Goal: Find specific page/section: Find specific page/section

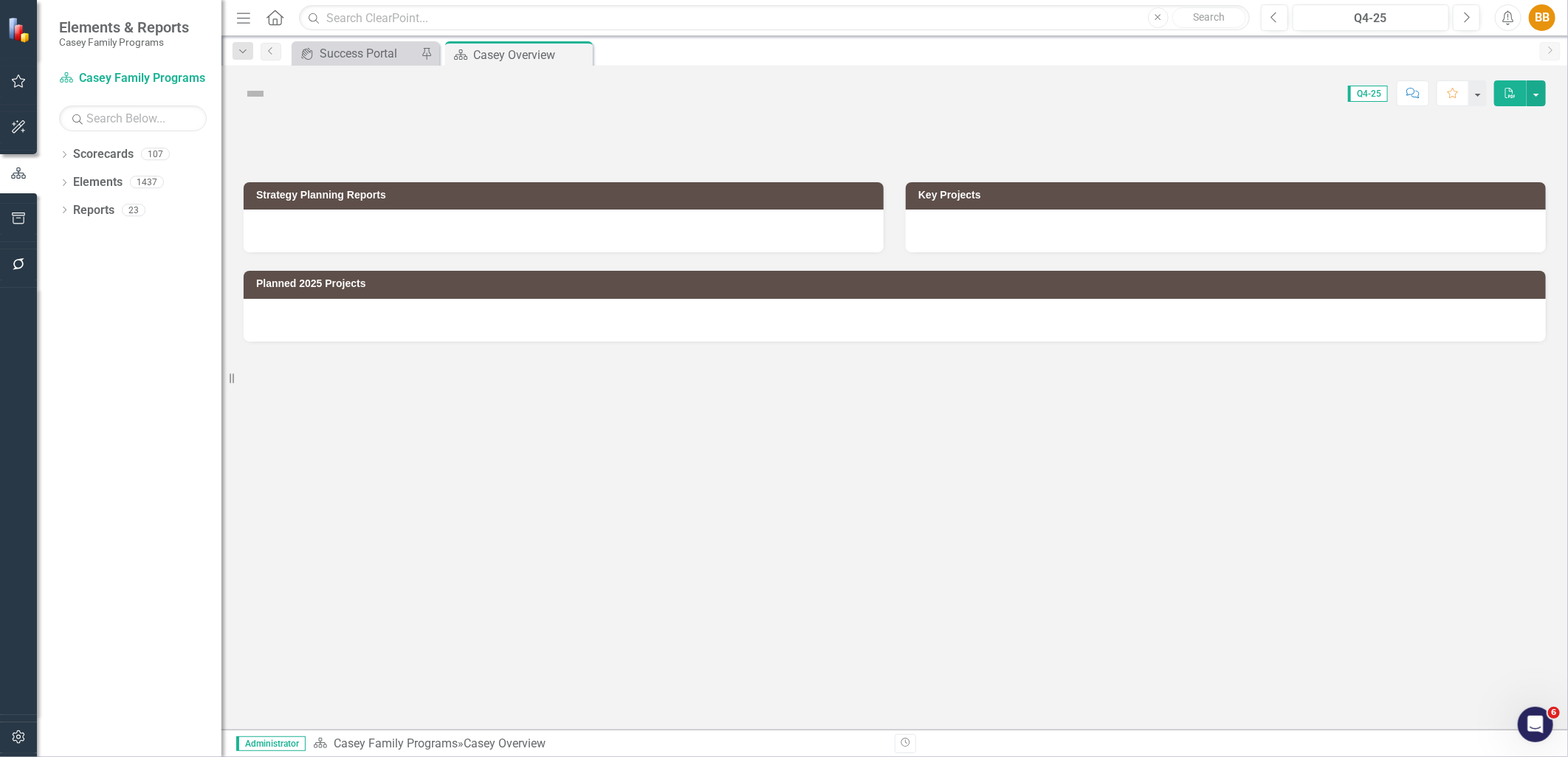
click at [16, 745] on button "button" at bounding box center [18, 738] width 33 height 31
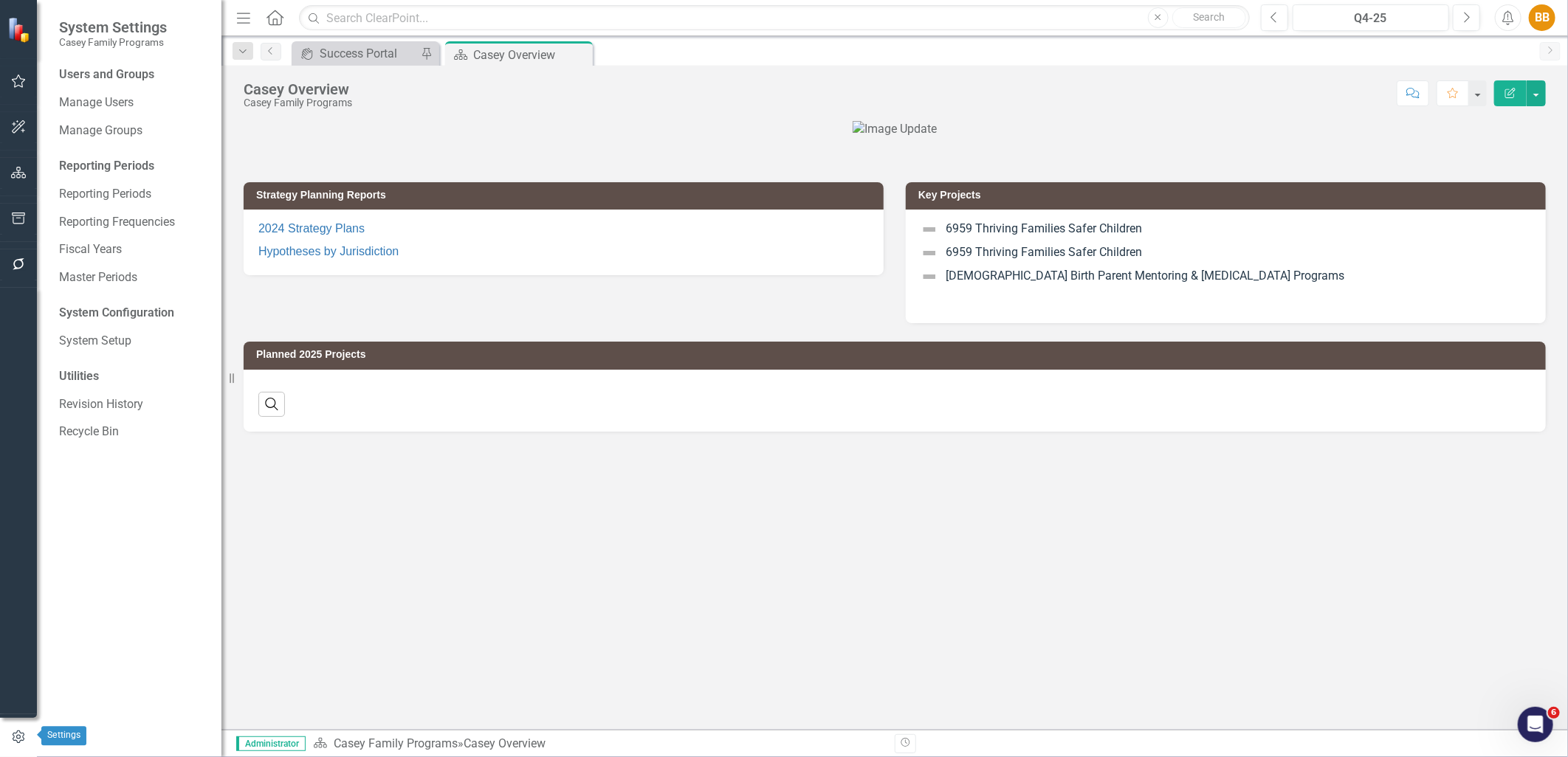
click at [11, 739] on icon "button" at bounding box center [18, 738] width 16 height 14
click at [142, 347] on link "System Setup" at bounding box center [133, 341] width 148 height 17
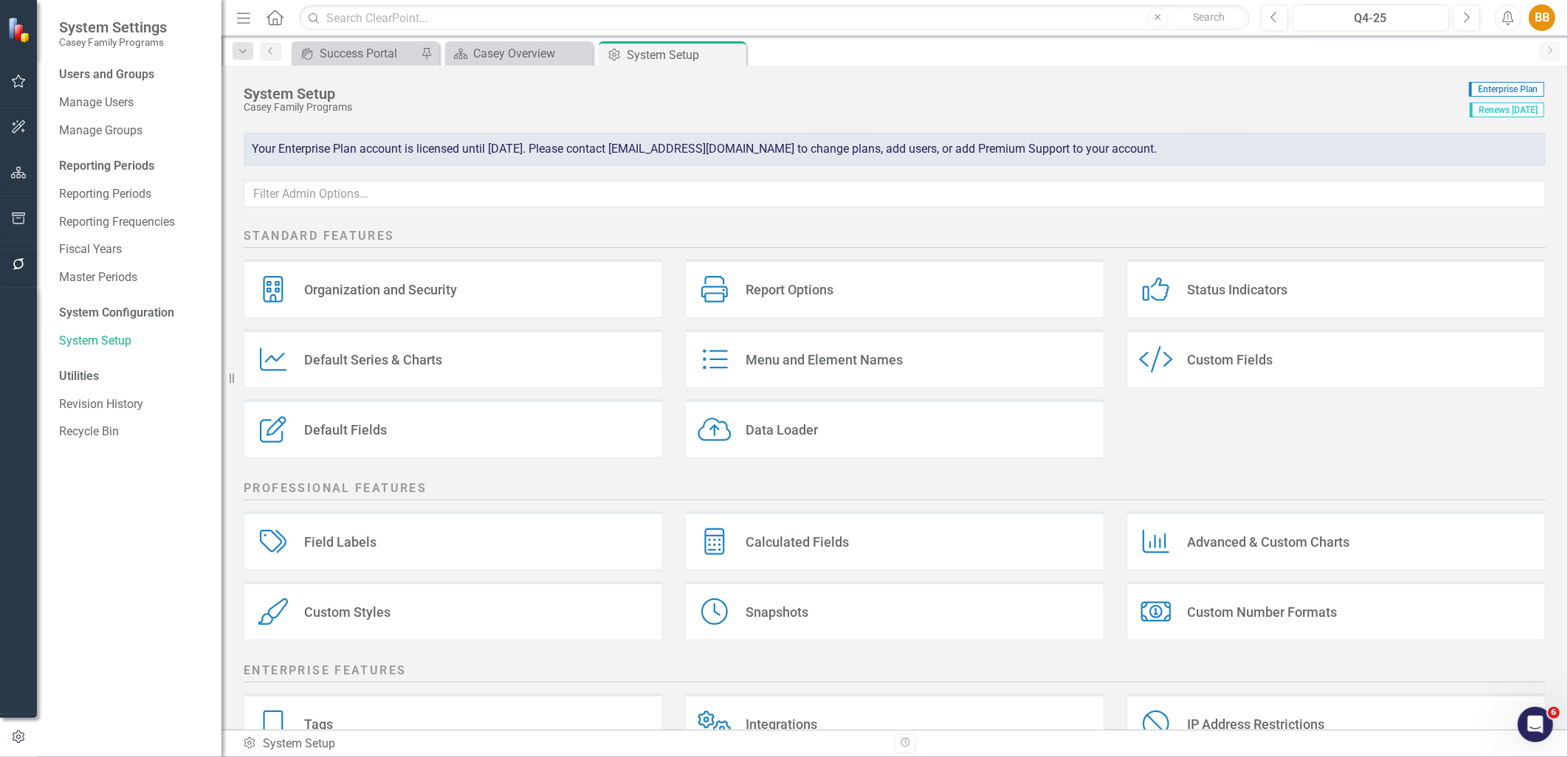
click at [1309, 377] on div "Custom Style Custom Fields" at bounding box center [1337, 358] width 420 height 59
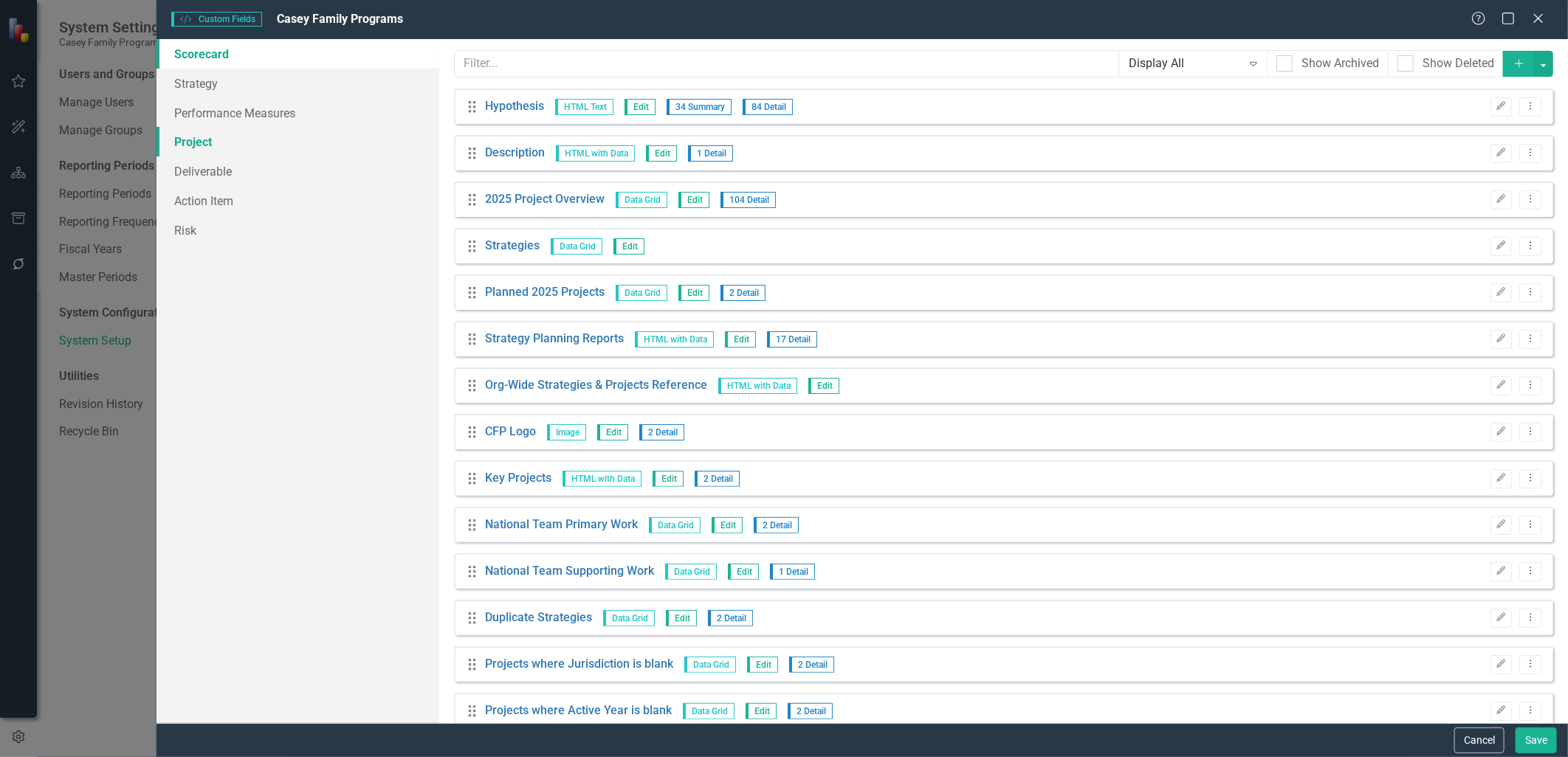
click at [270, 135] on link "Project" at bounding box center [298, 141] width 282 height 30
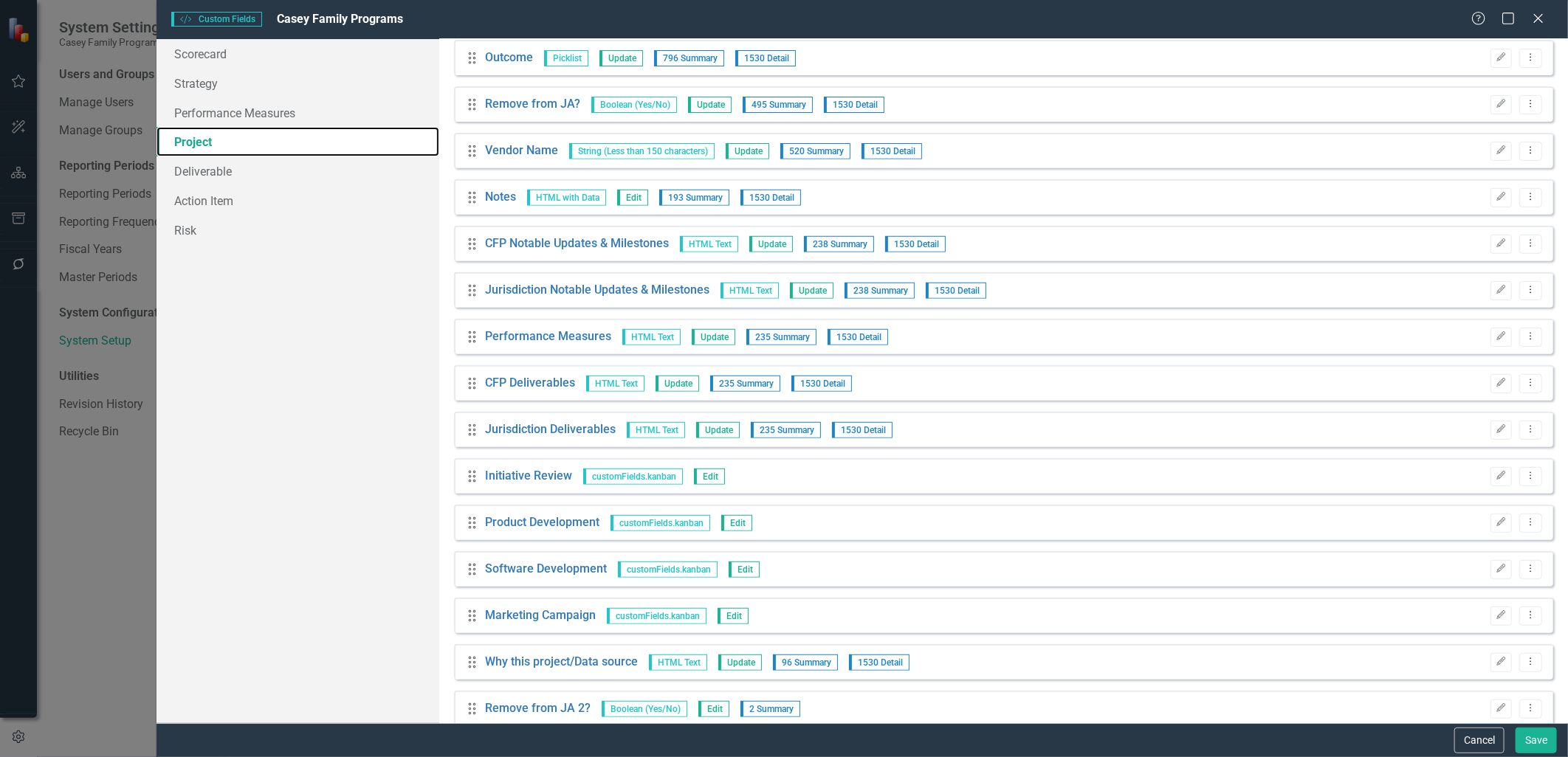
scroll to position [351, 0]
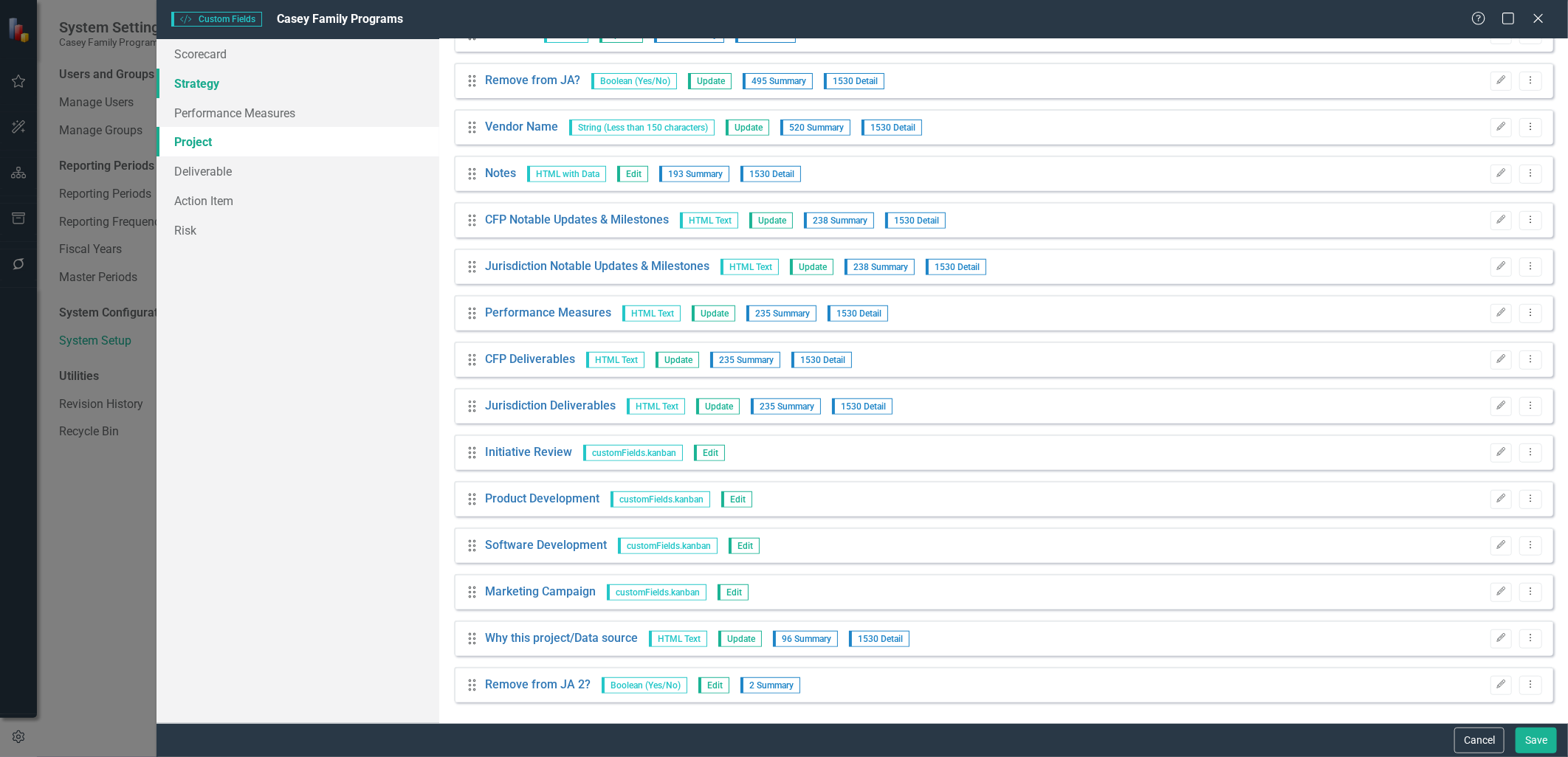
click at [291, 89] on link "Strategy" at bounding box center [298, 83] width 282 height 30
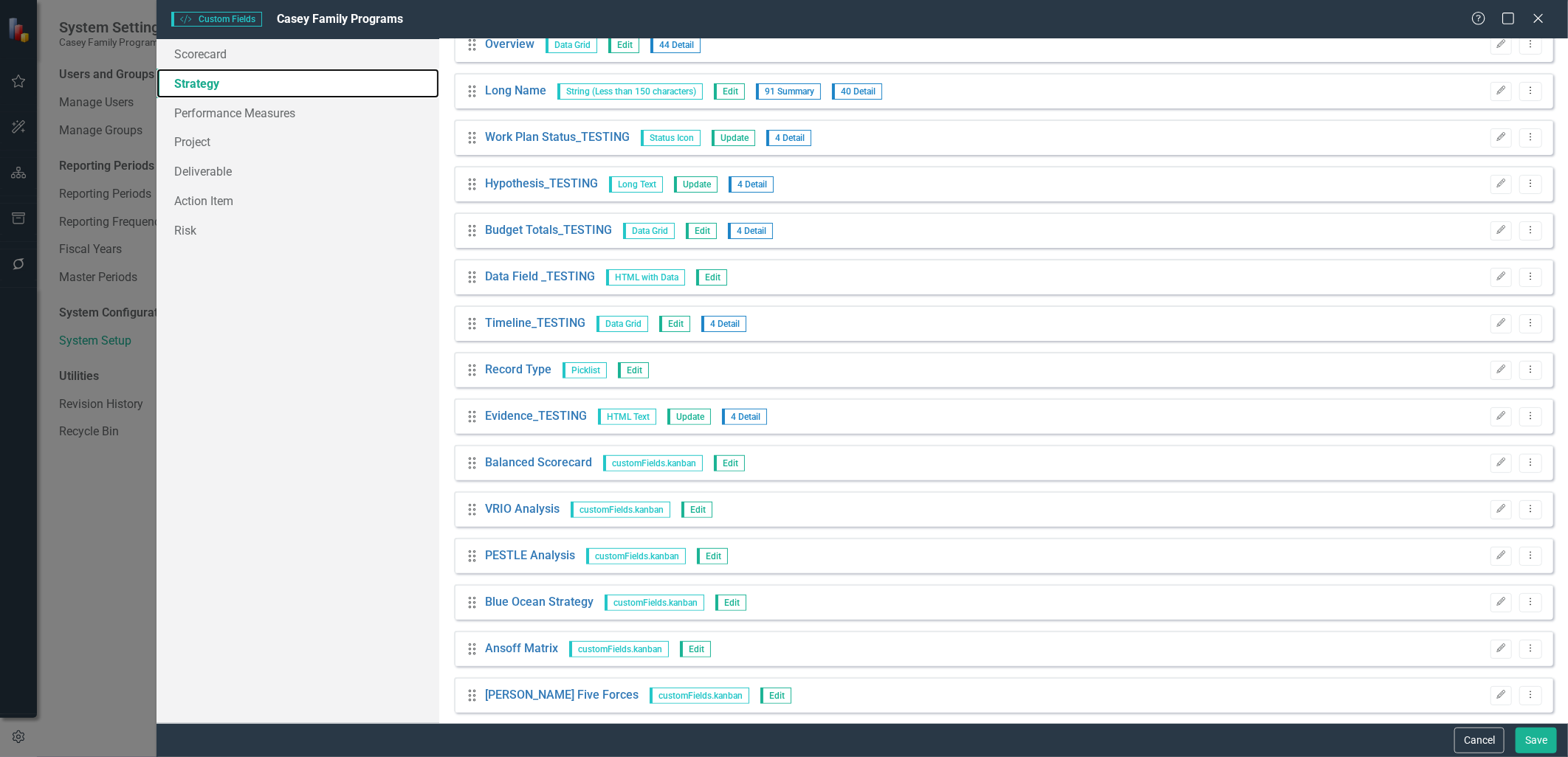
scroll to position [165, 0]
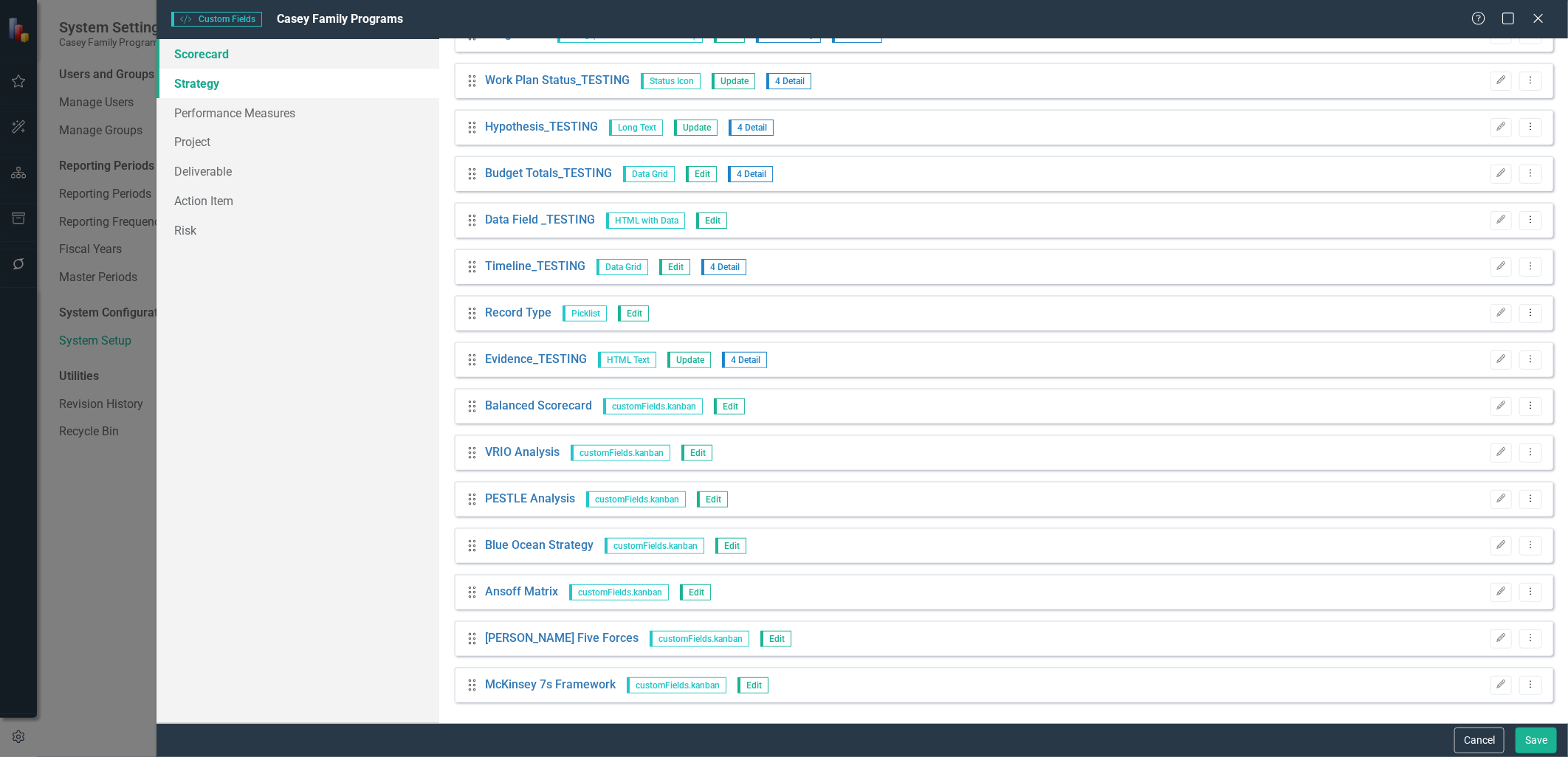
click at [270, 64] on link "Scorecard" at bounding box center [298, 53] width 282 height 30
